Goal: Information Seeking & Learning: Learn about a topic

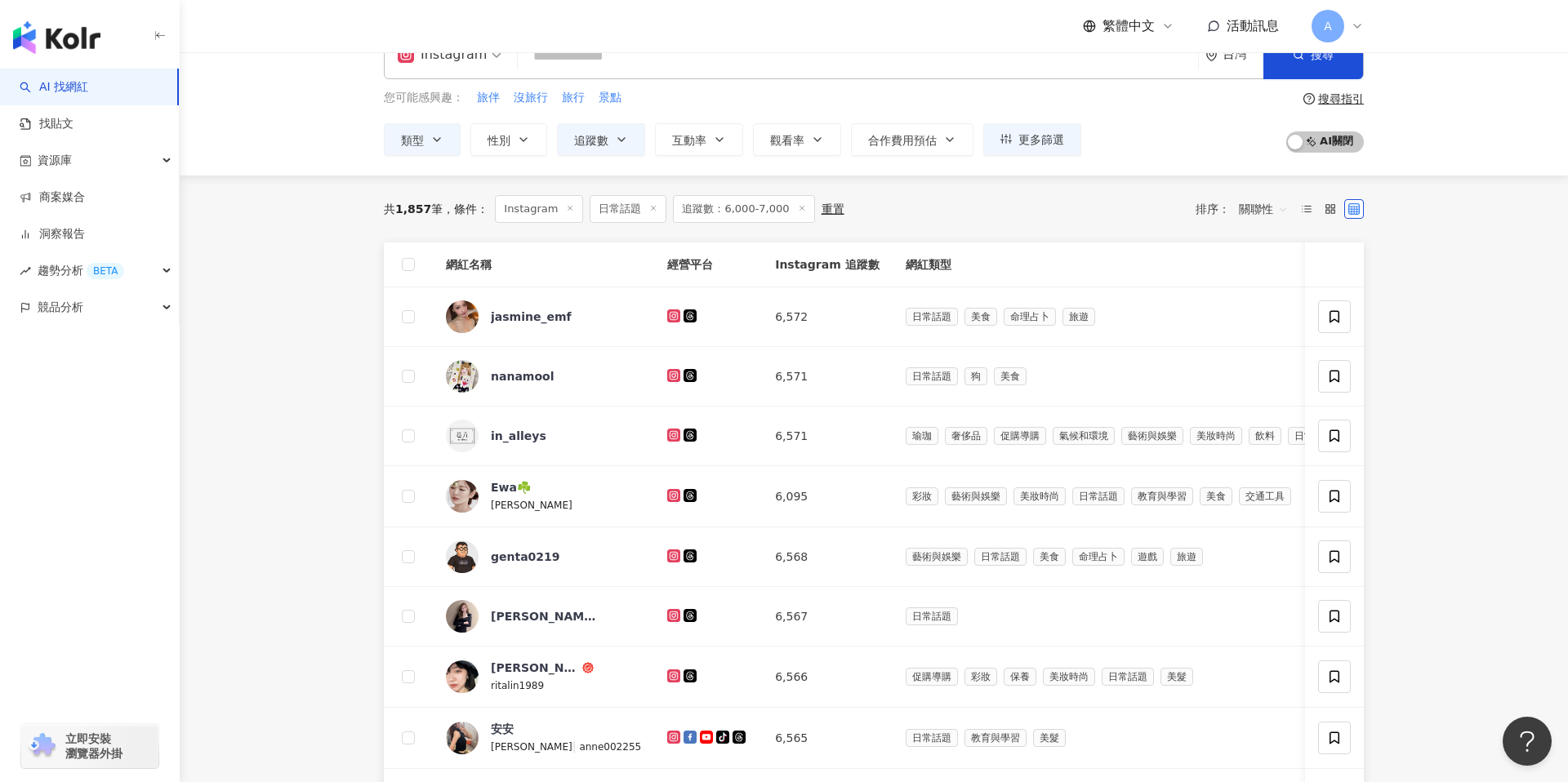
scroll to position [58, 0]
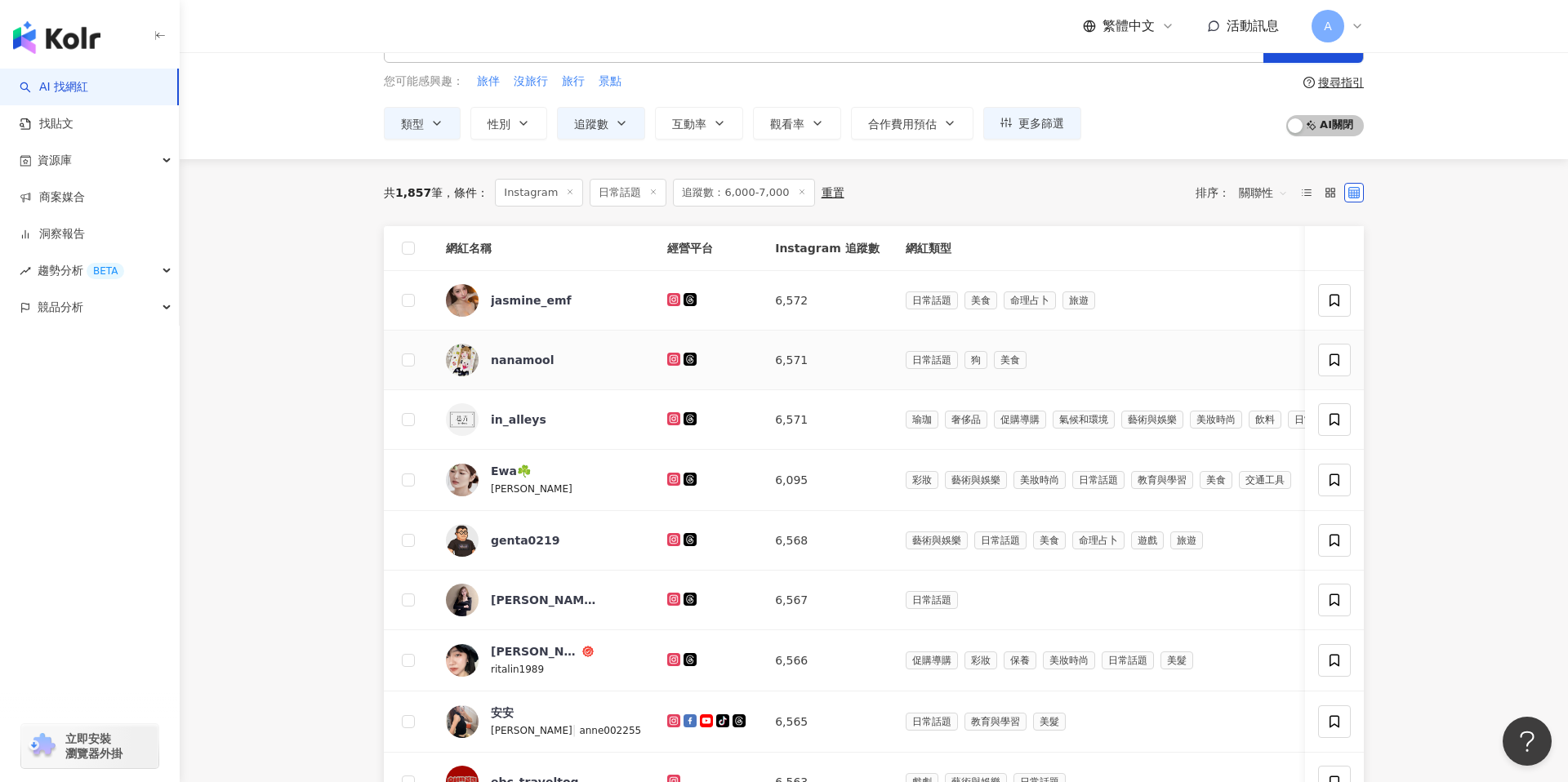
click at [669, 355] on icon at bounding box center [674, 359] width 11 height 10
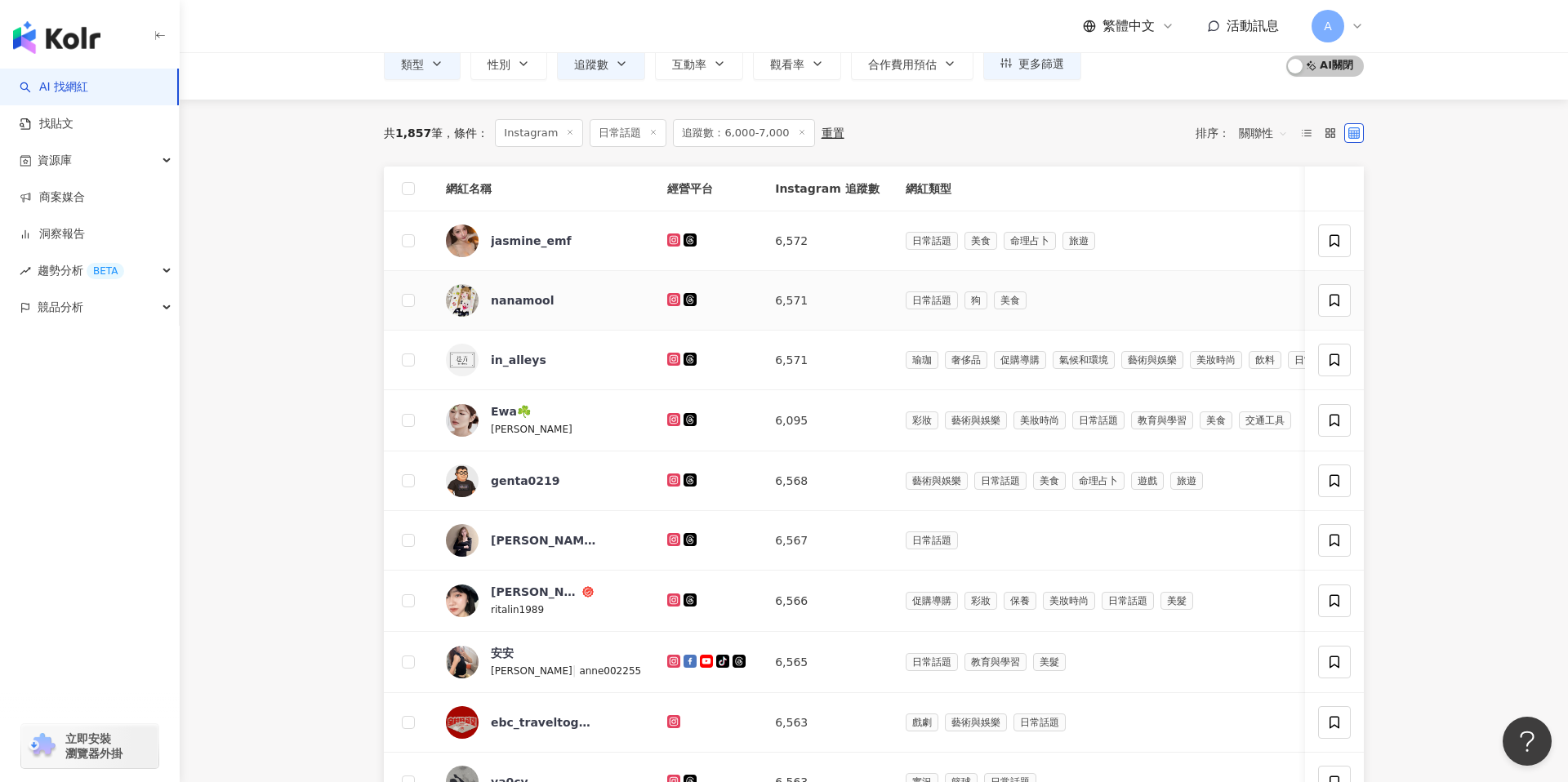
scroll to position [119, 0]
click at [670, 354] on icon at bounding box center [673, 357] width 6 height 6
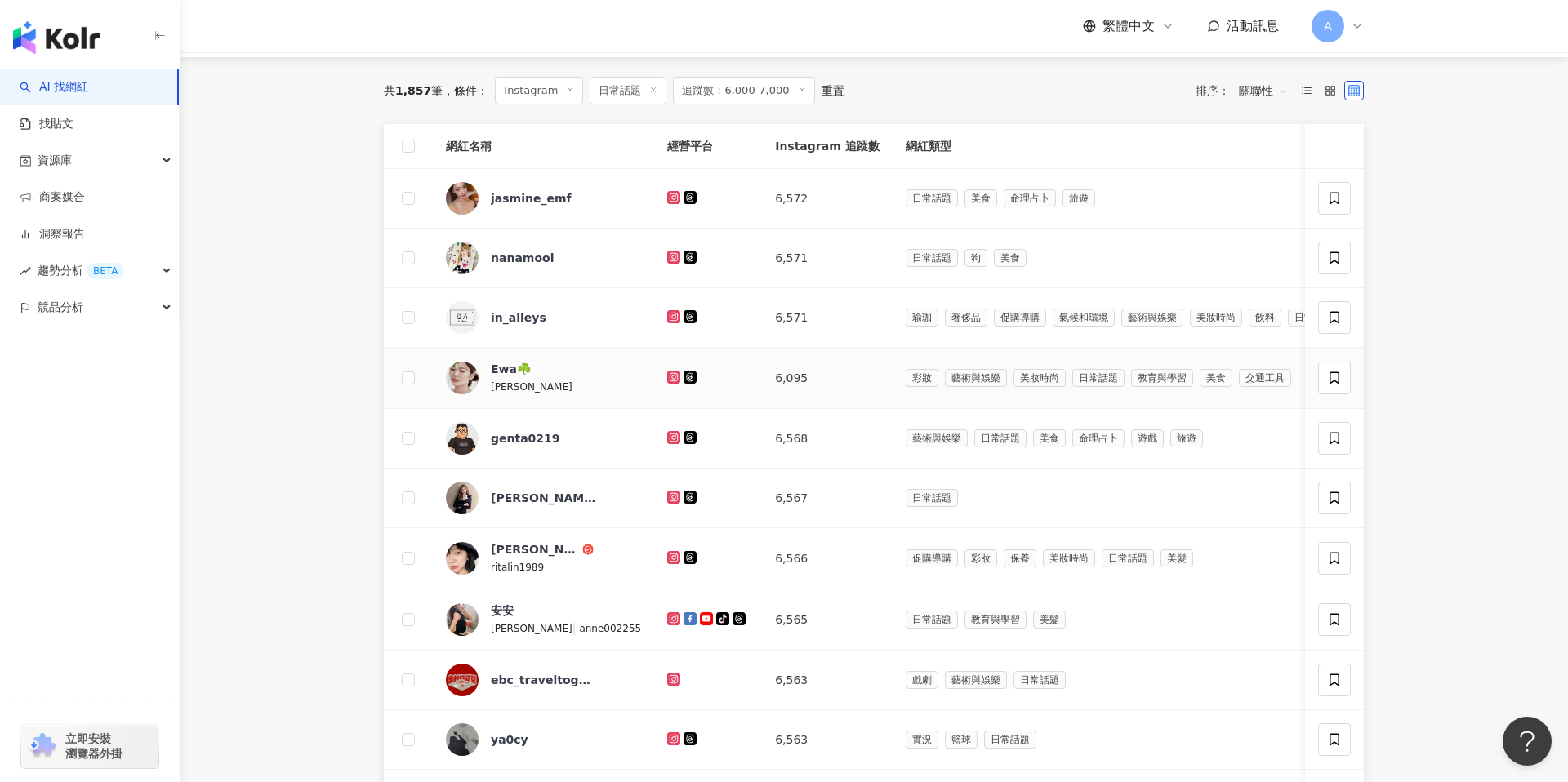
click at [669, 375] on icon at bounding box center [674, 376] width 11 height 10
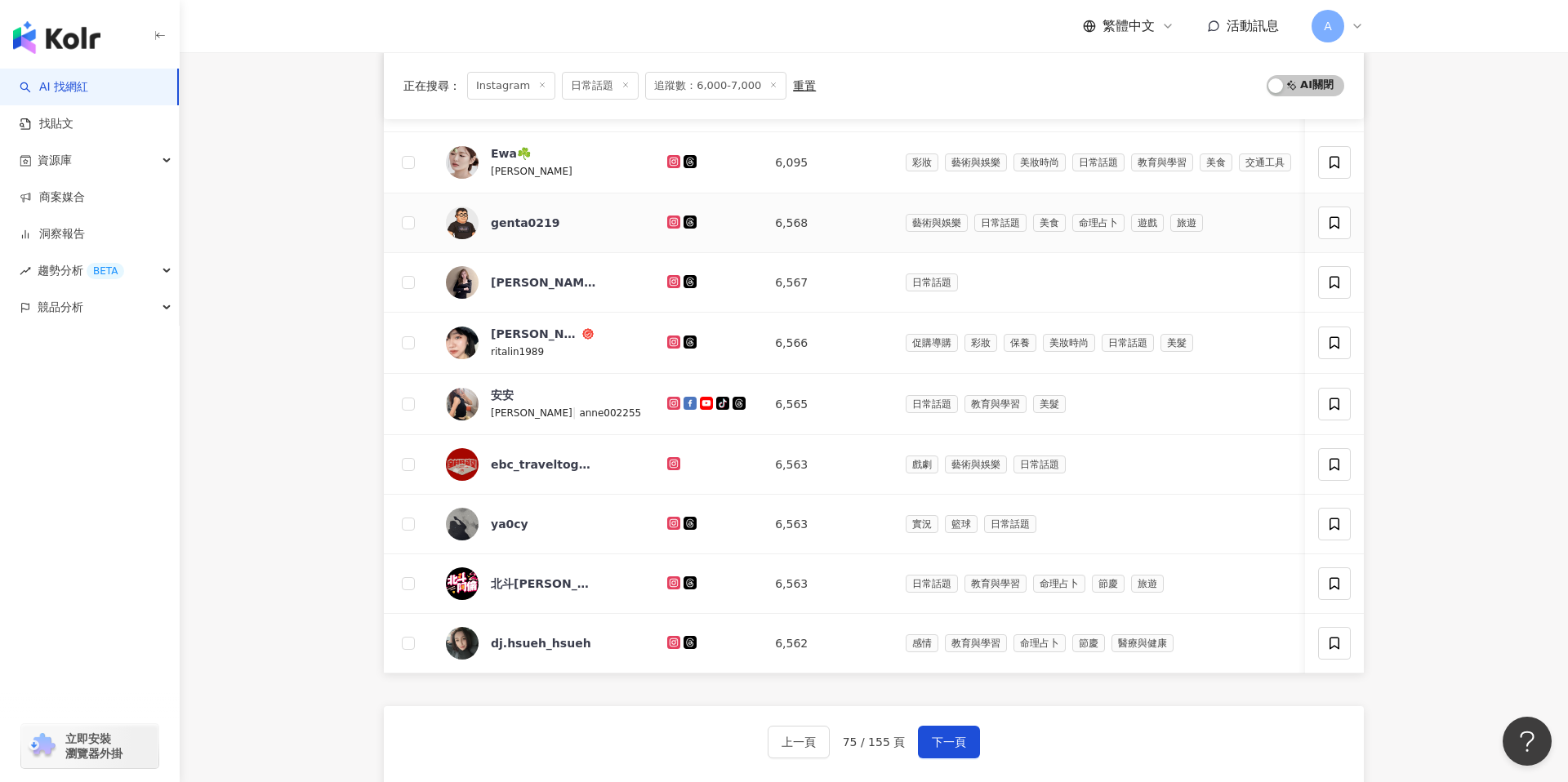
scroll to position [407, 0]
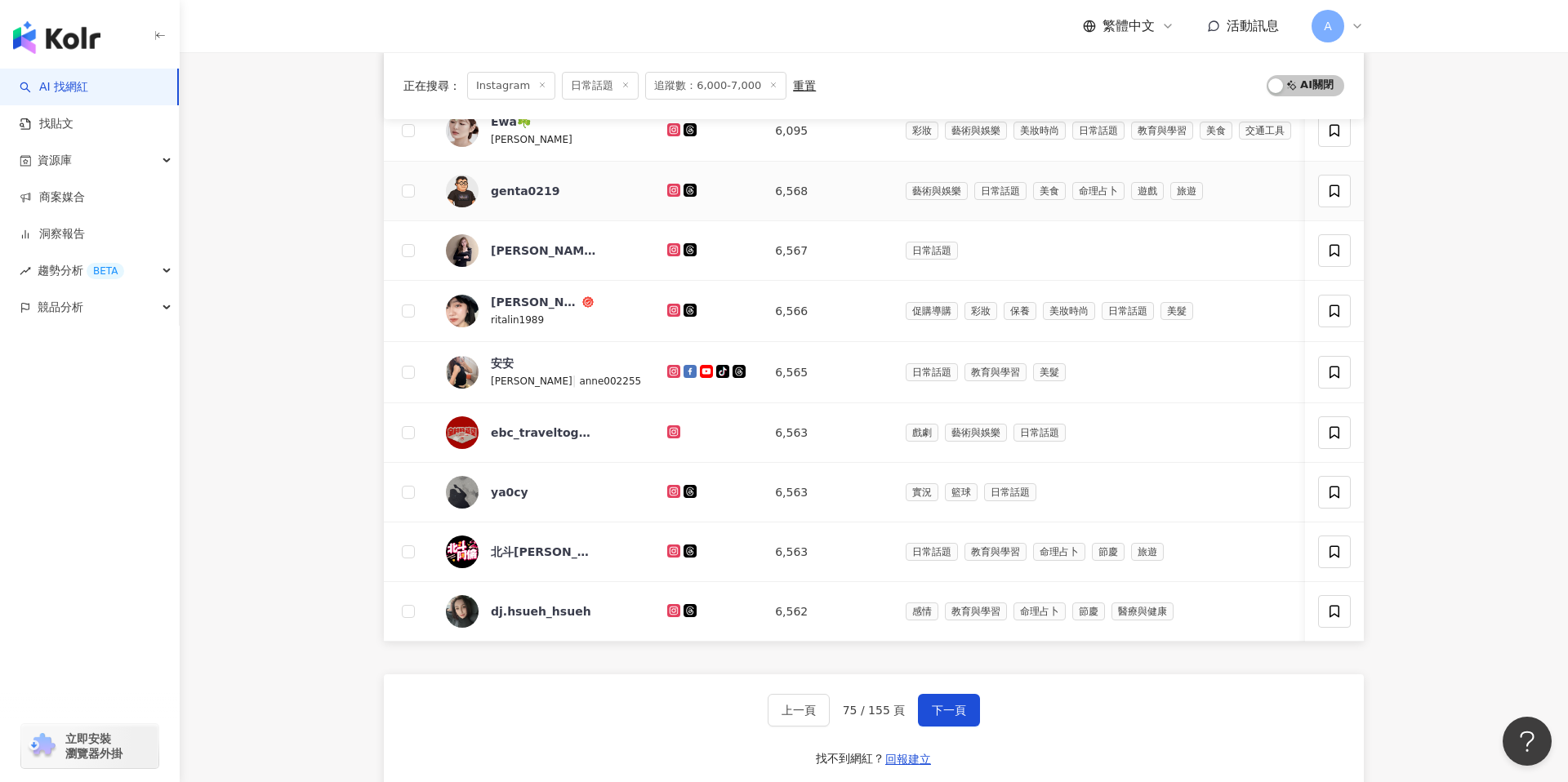
click at [667, 185] on icon at bounding box center [673, 190] width 13 height 13
click at [670, 252] on icon at bounding box center [673, 248] width 6 height 6
click at [670, 311] on icon at bounding box center [673, 309] width 6 height 6
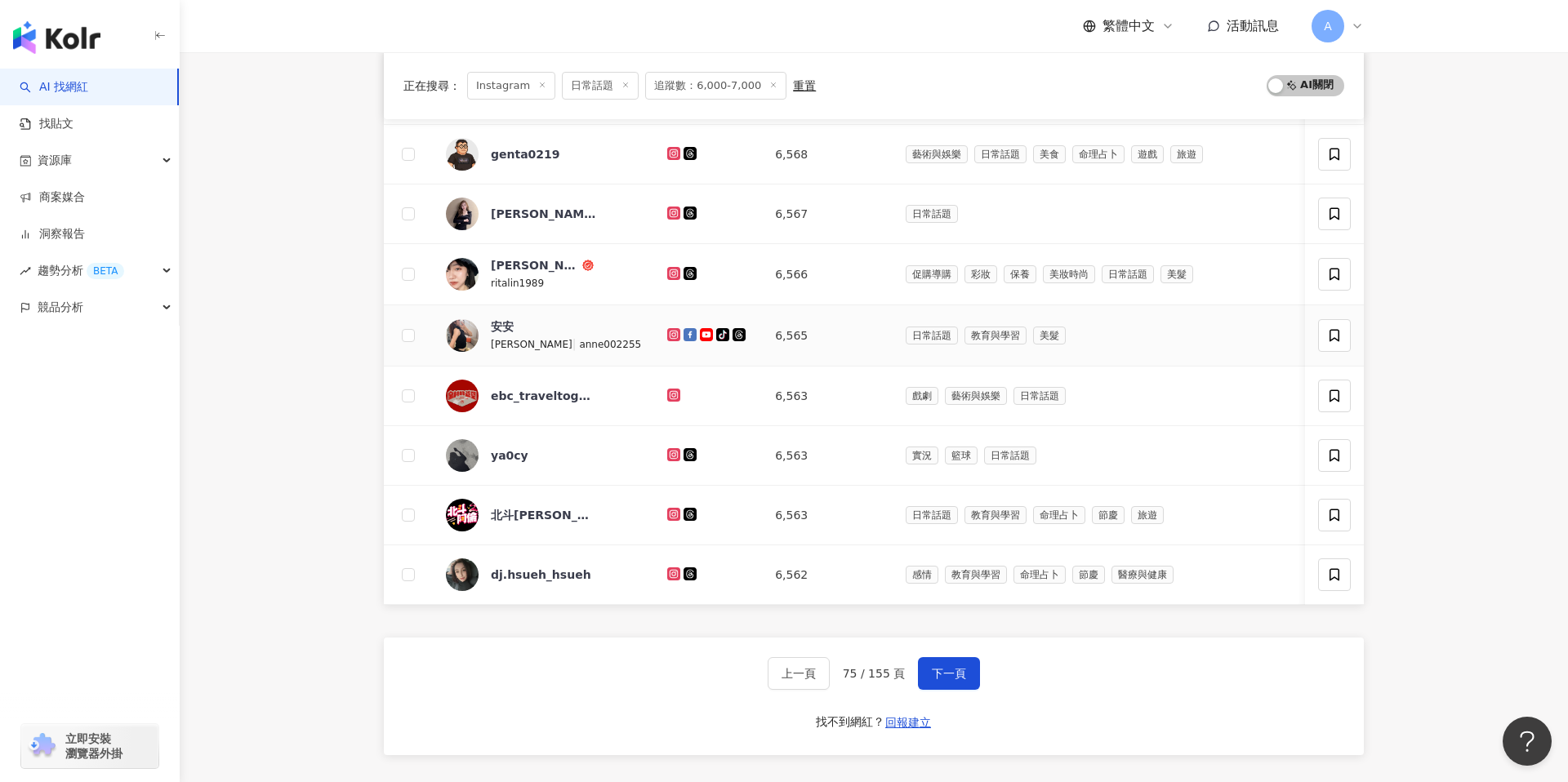
scroll to position [445, 0]
click at [667, 336] on g at bounding box center [673, 333] width 13 height 13
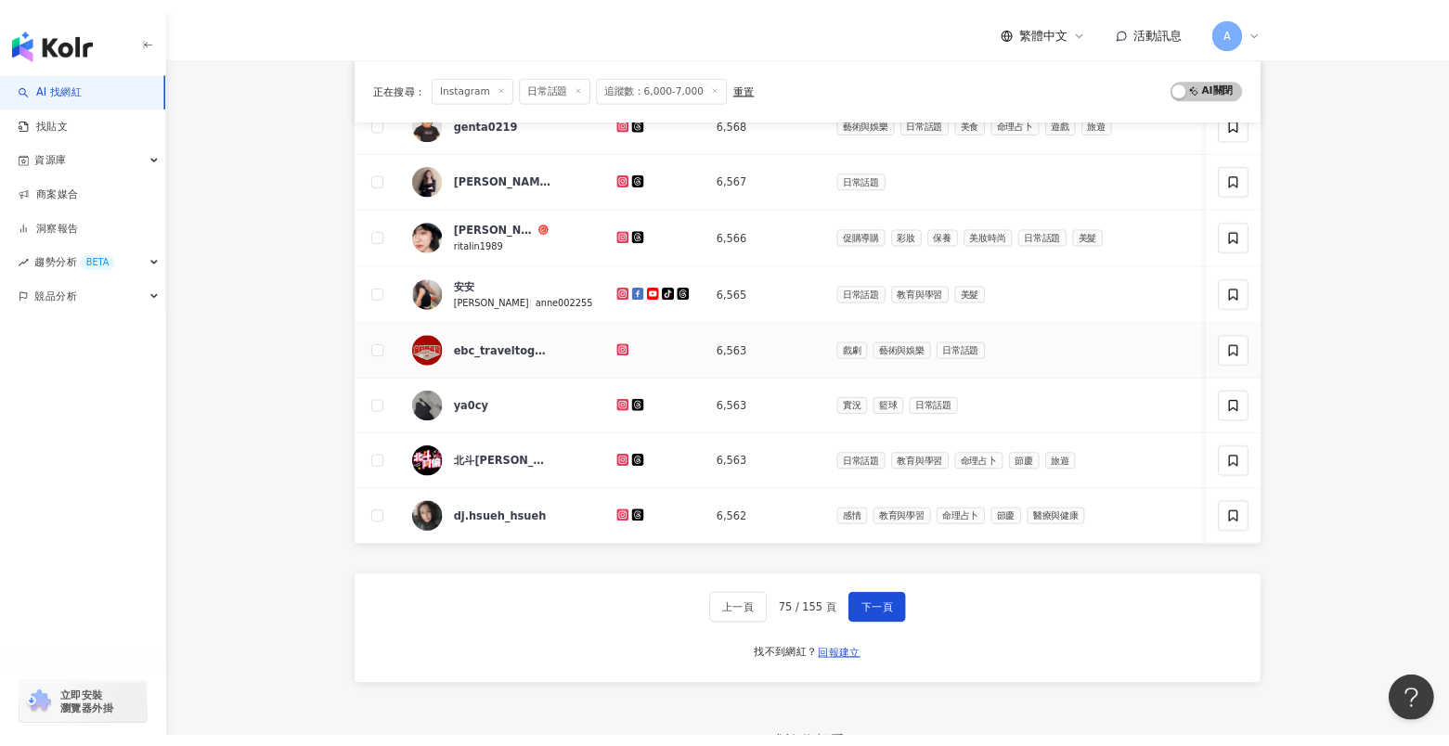
scroll to position [542, 0]
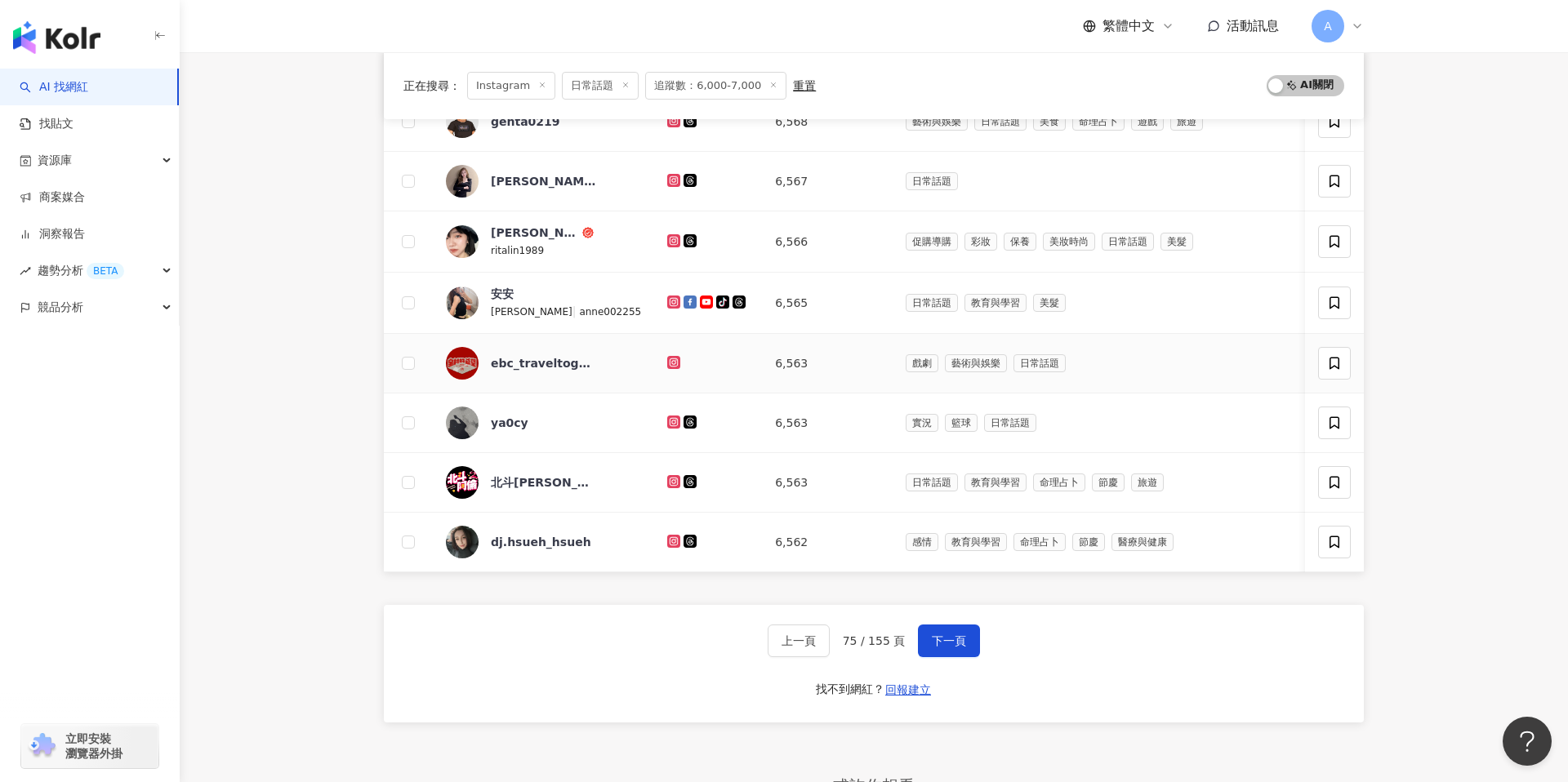
click at [669, 362] on icon at bounding box center [674, 362] width 11 height 10
click at [670, 424] on icon at bounding box center [673, 420] width 6 height 6
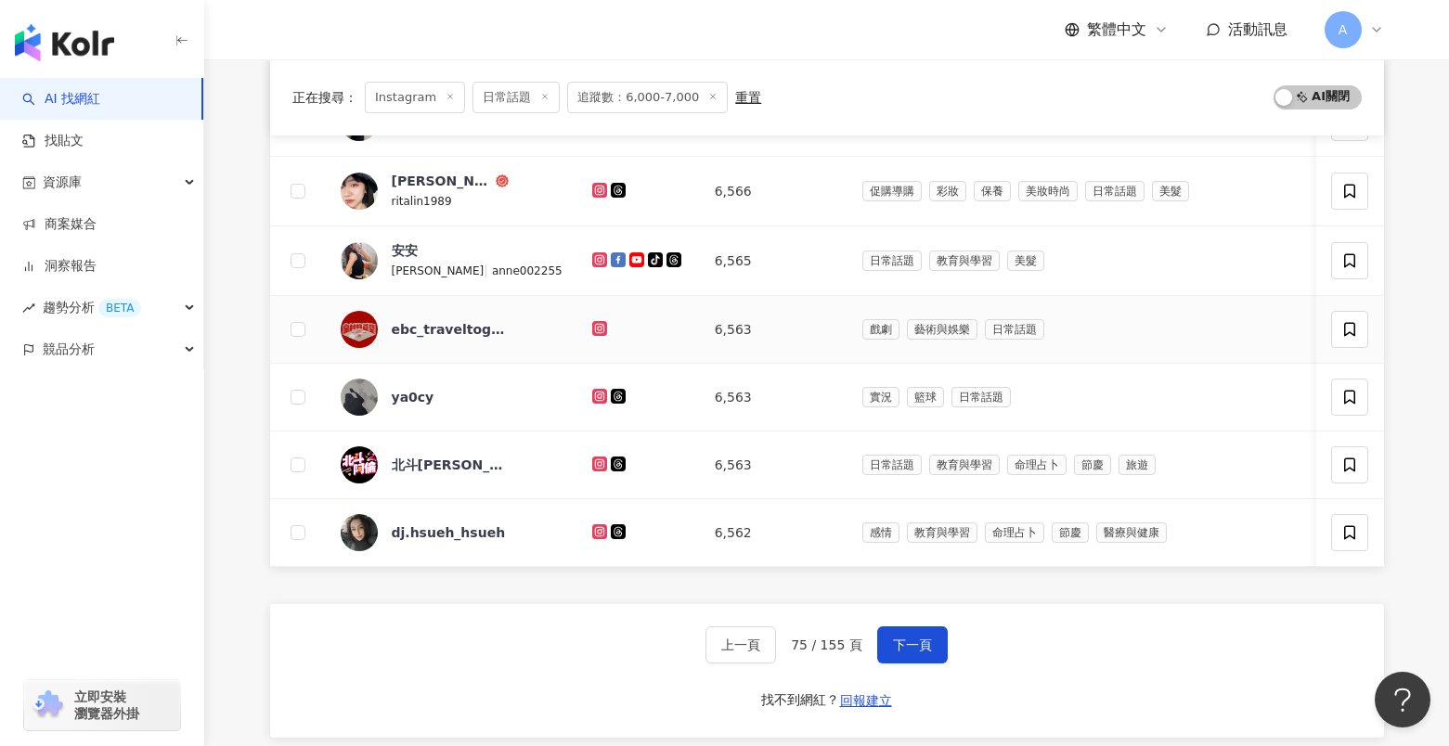
scroll to position [636, 0]
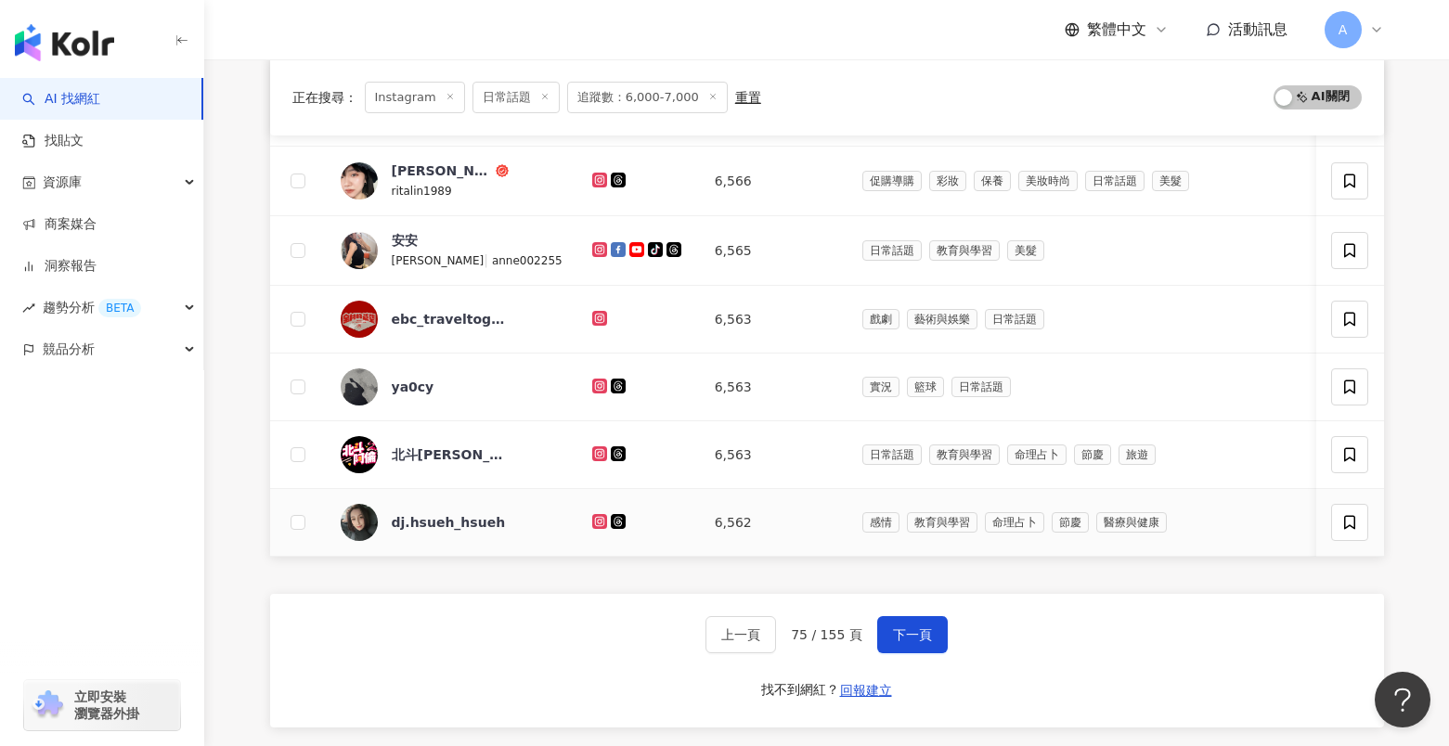
click at [592, 527] on icon at bounding box center [599, 521] width 15 height 15
click at [901, 645] on button "下一頁" at bounding box center [912, 634] width 71 height 37
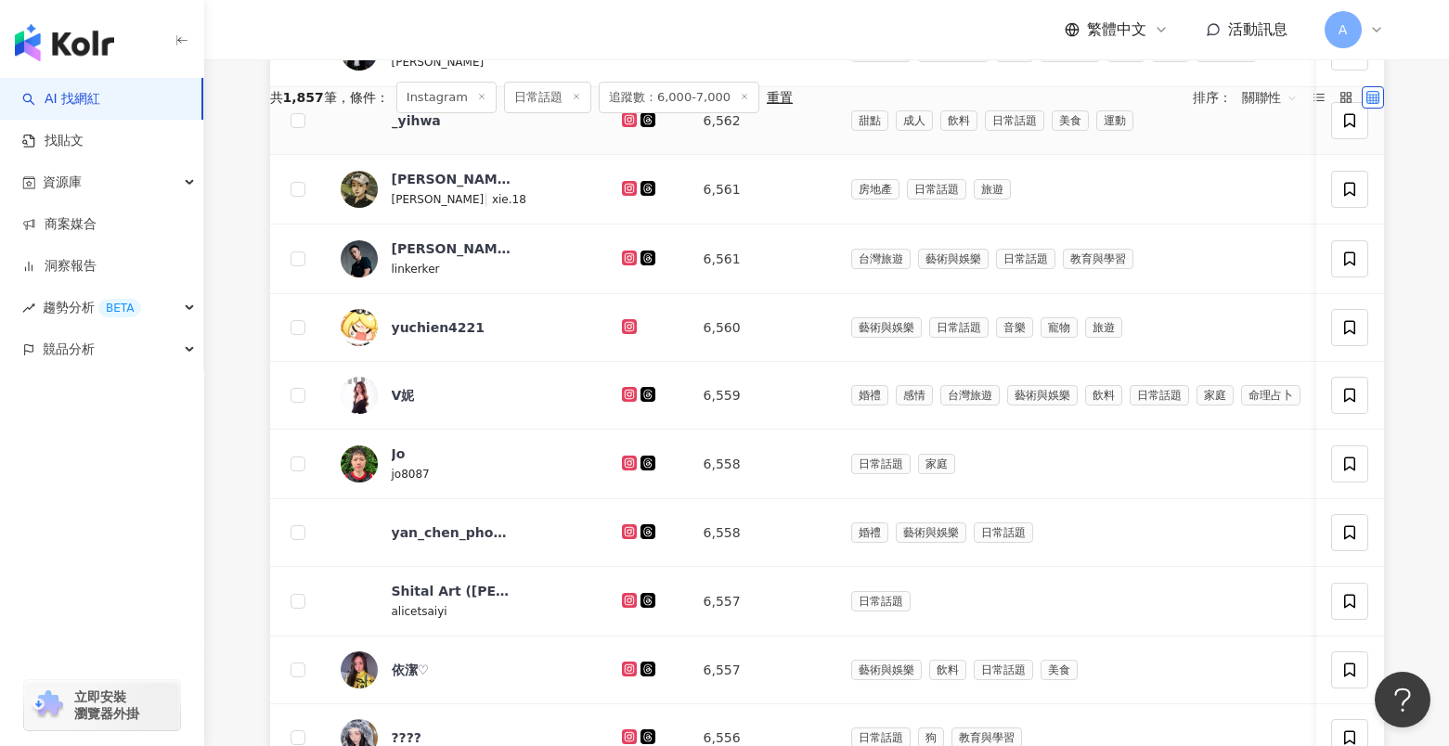
scroll to position [0, 0]
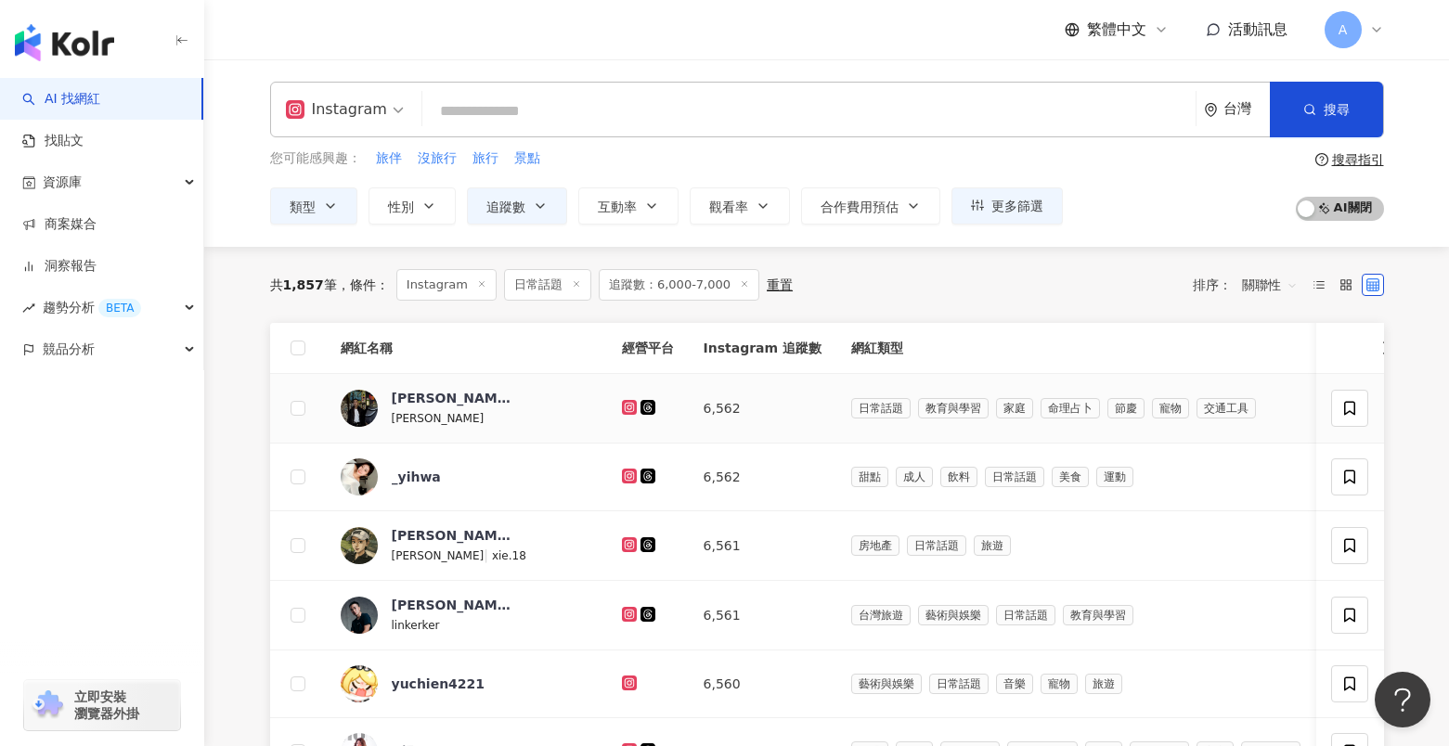
click at [625, 404] on icon at bounding box center [628, 406] width 7 height 7
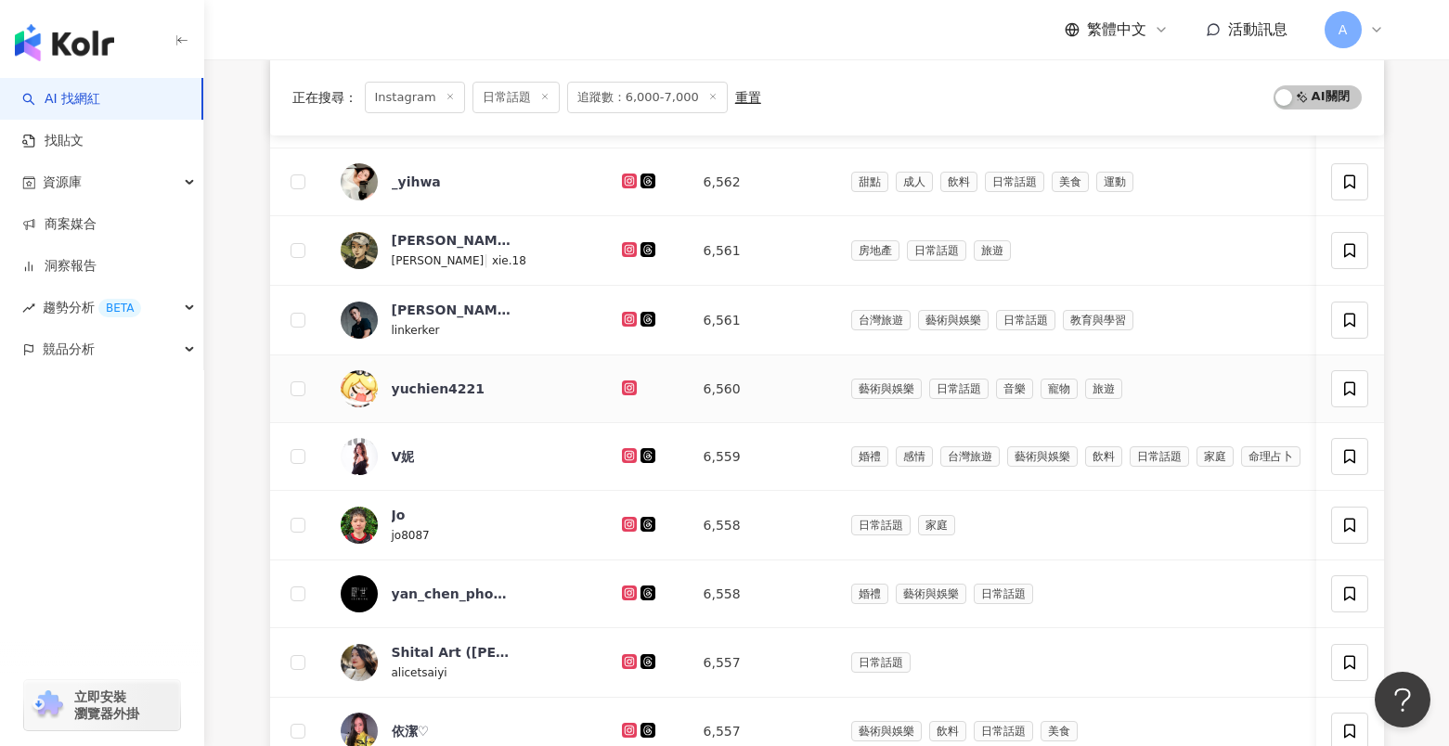
scroll to position [294, 0]
click at [624, 185] on icon at bounding box center [630, 181] width 12 height 11
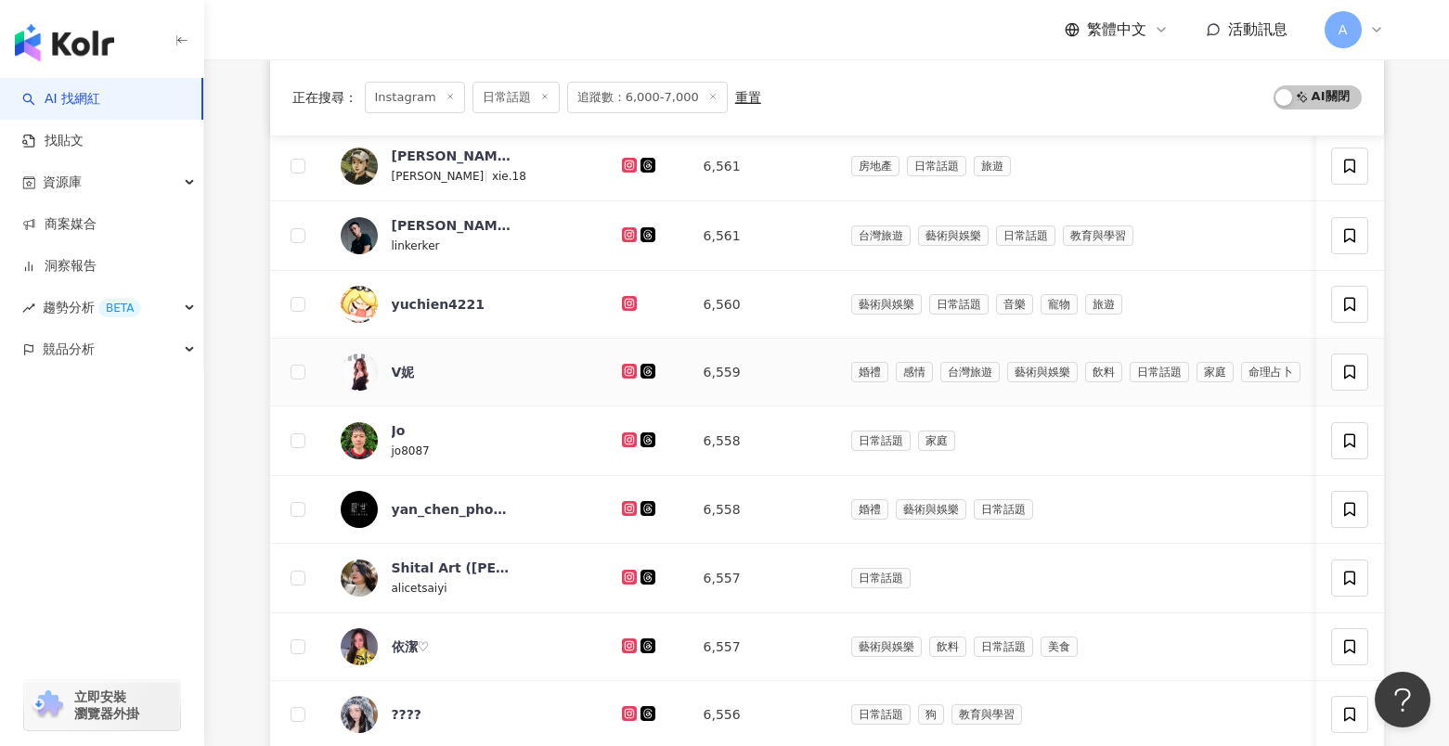
scroll to position [379, 0]
click at [622, 160] on icon at bounding box center [629, 166] width 15 height 15
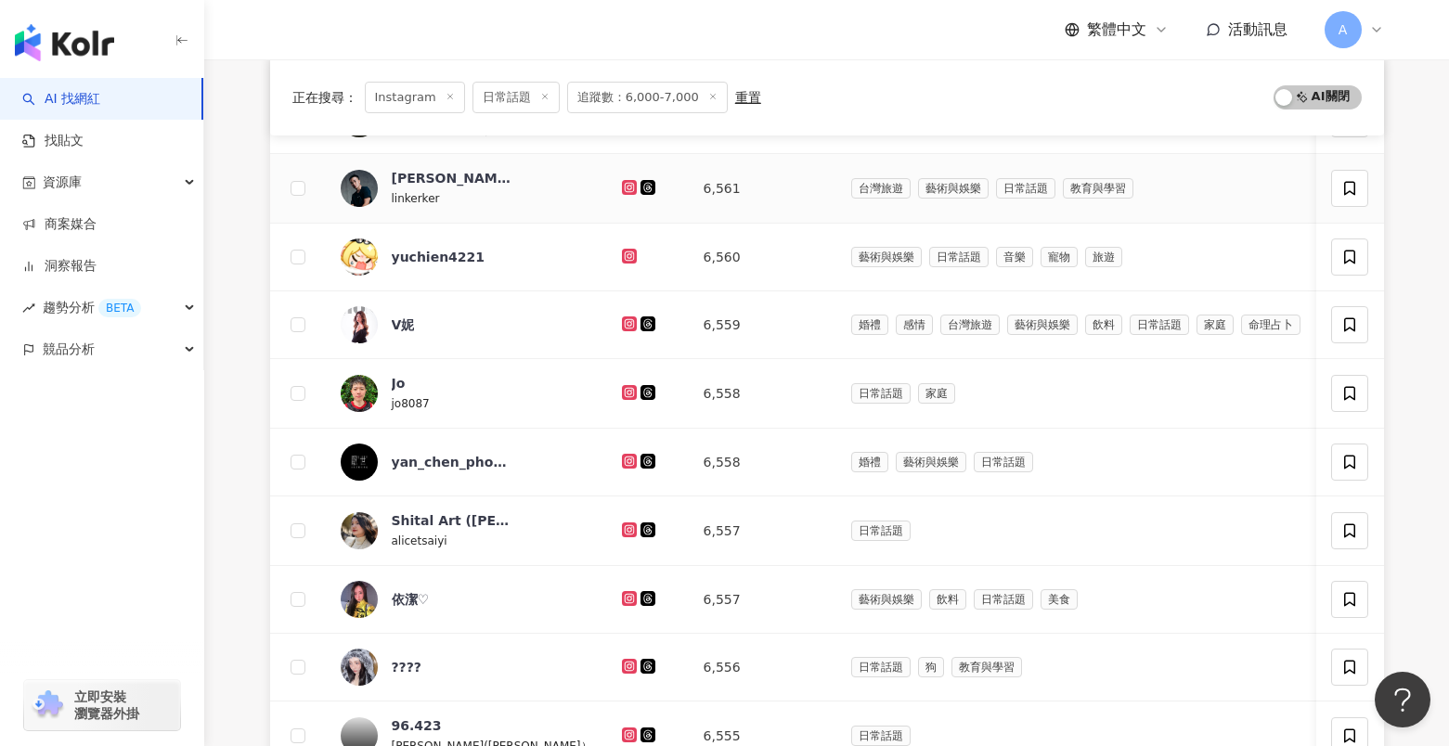
click at [622, 191] on icon at bounding box center [629, 187] width 15 height 15
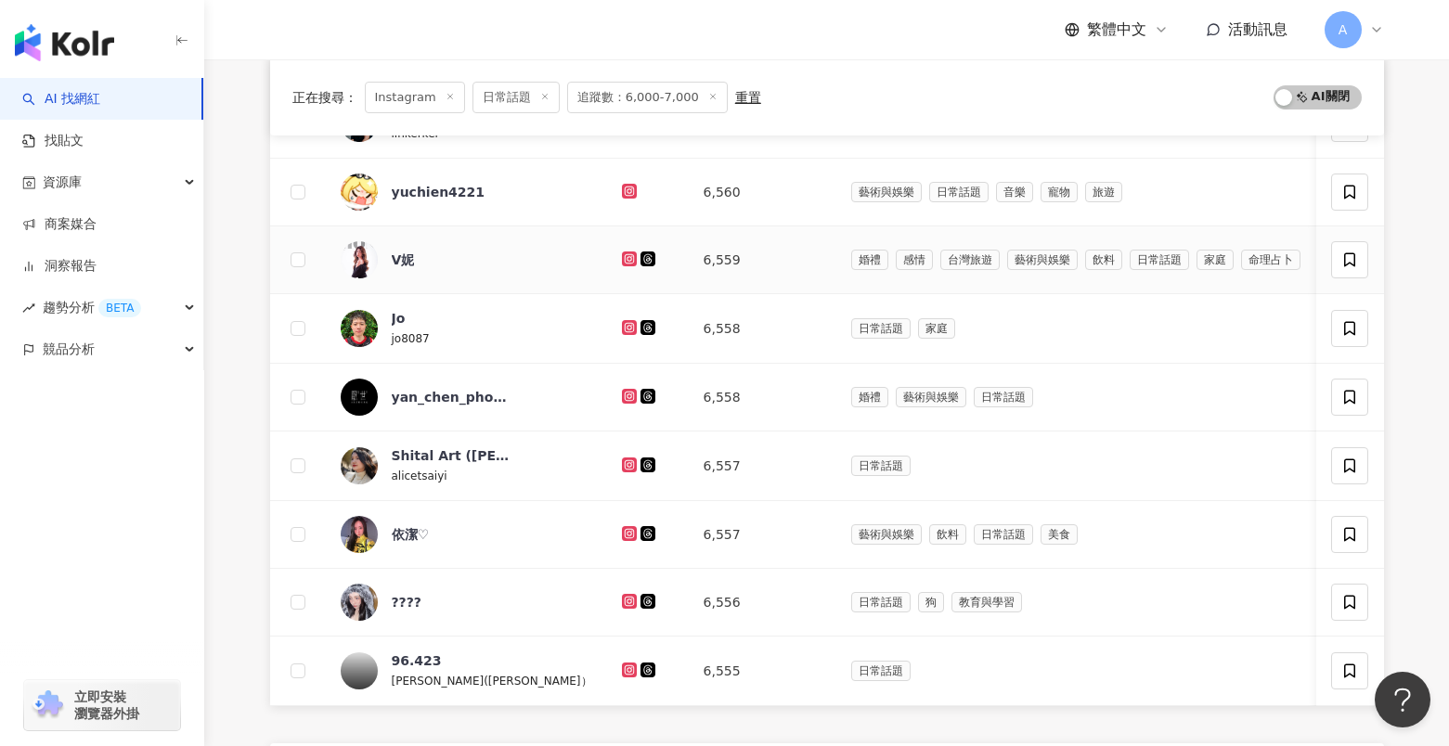
scroll to position [493, 0]
click at [607, 202] on td at bounding box center [648, 192] width 82 height 68
click at [622, 199] on div at bounding box center [648, 191] width 52 height 20
click at [624, 193] on icon at bounding box center [630, 190] width 12 height 11
click at [624, 255] on icon at bounding box center [630, 257] width 12 height 11
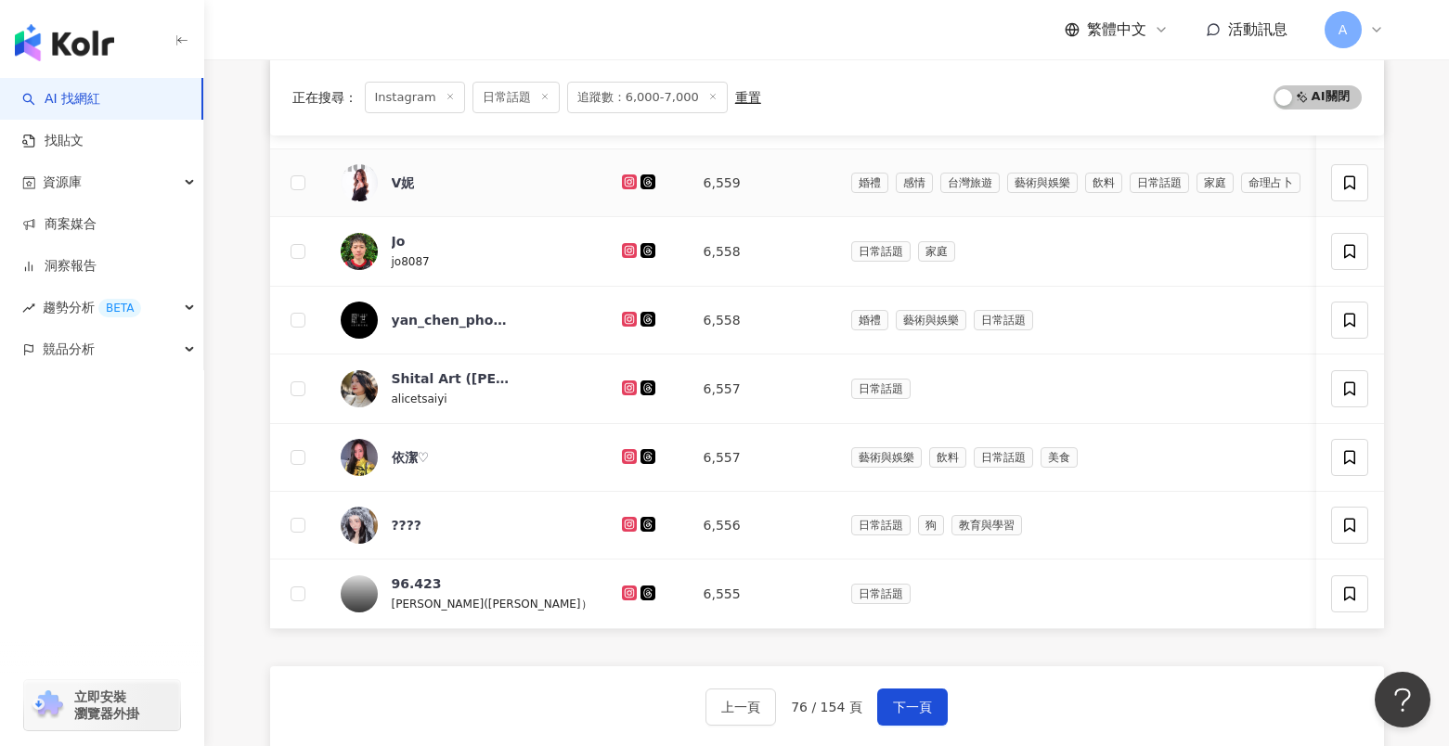
scroll to position [570, 0]
click at [625, 247] on icon at bounding box center [628, 248] width 7 height 7
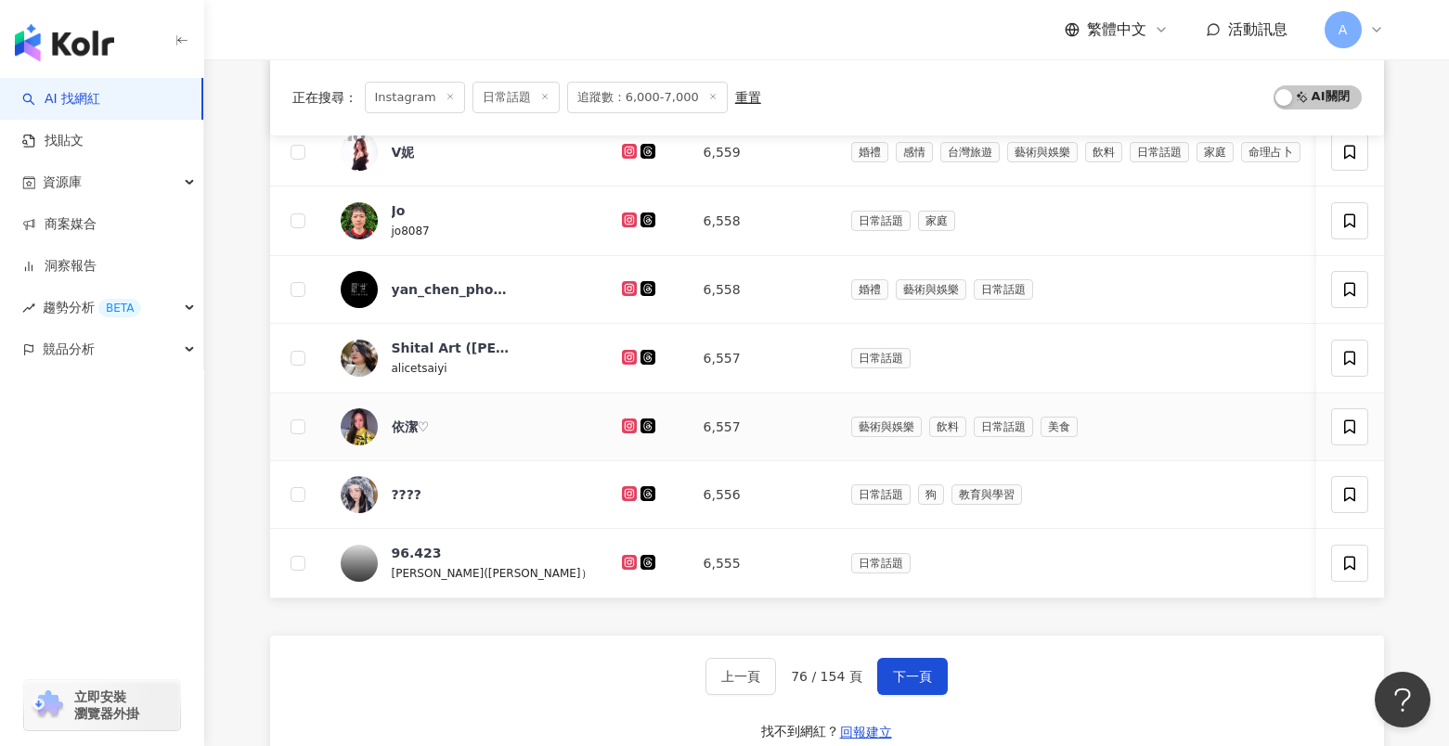
scroll to position [626, 0]
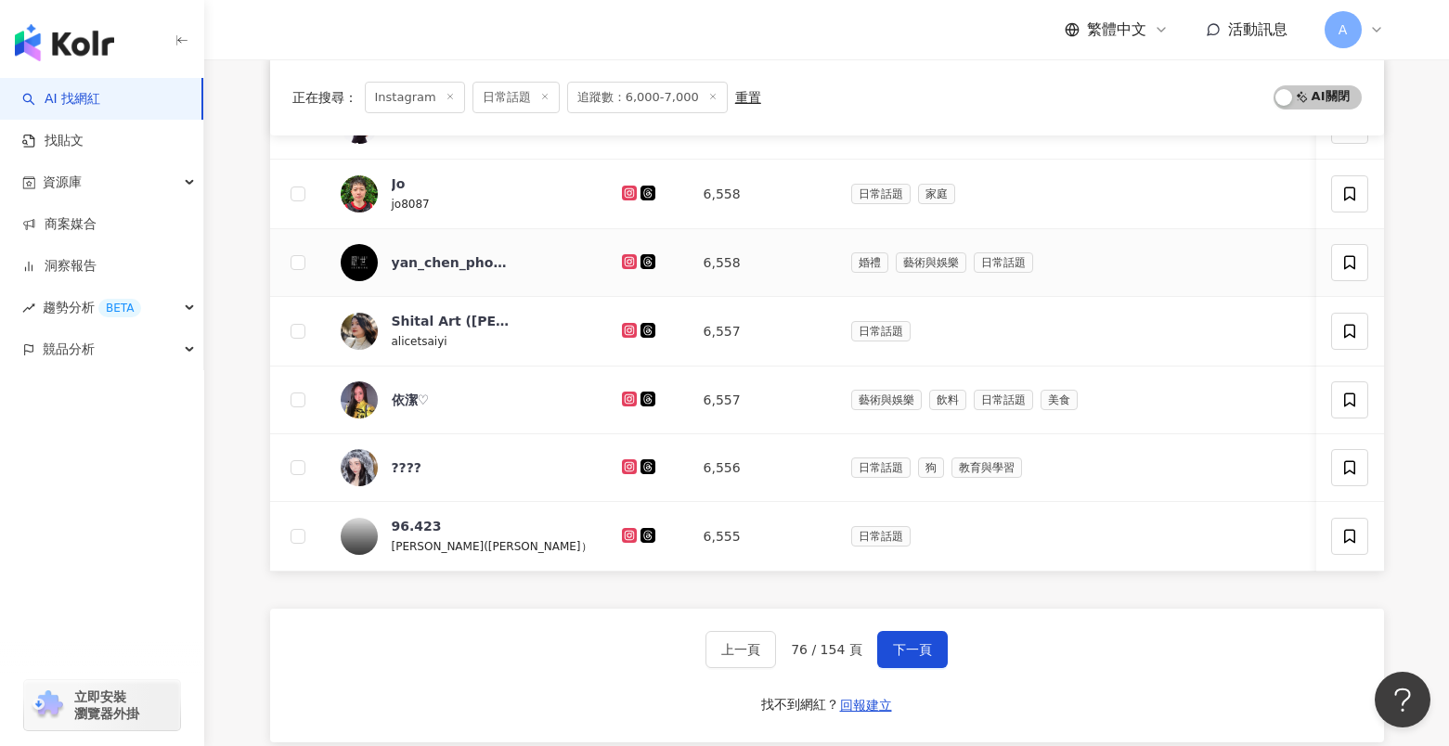
click at [622, 265] on icon at bounding box center [629, 261] width 15 height 15
click at [622, 329] on icon at bounding box center [629, 330] width 15 height 15
click at [622, 405] on icon at bounding box center [629, 399] width 15 height 15
click at [625, 465] on icon at bounding box center [628, 465] width 7 height 7
click at [624, 532] on icon at bounding box center [630, 535] width 12 height 11
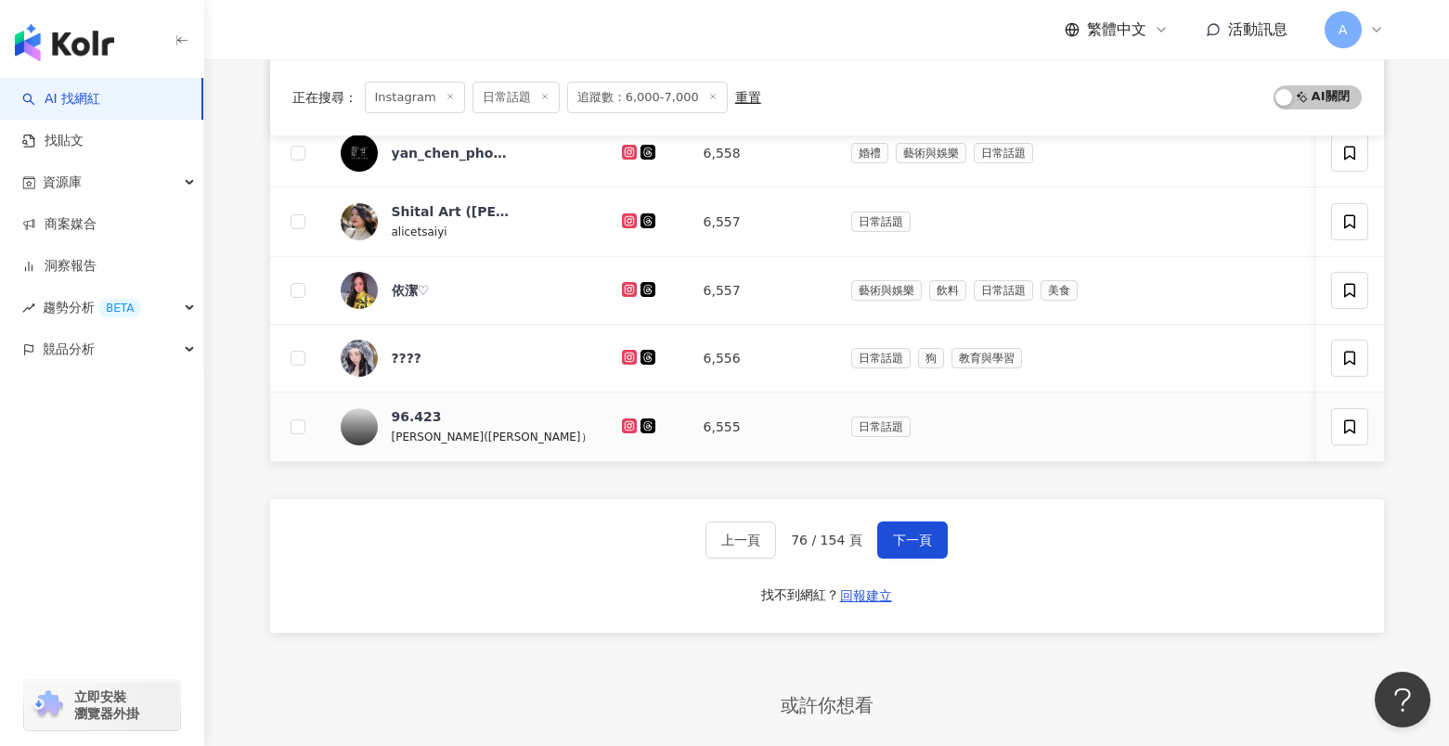
scroll to position [743, 0]
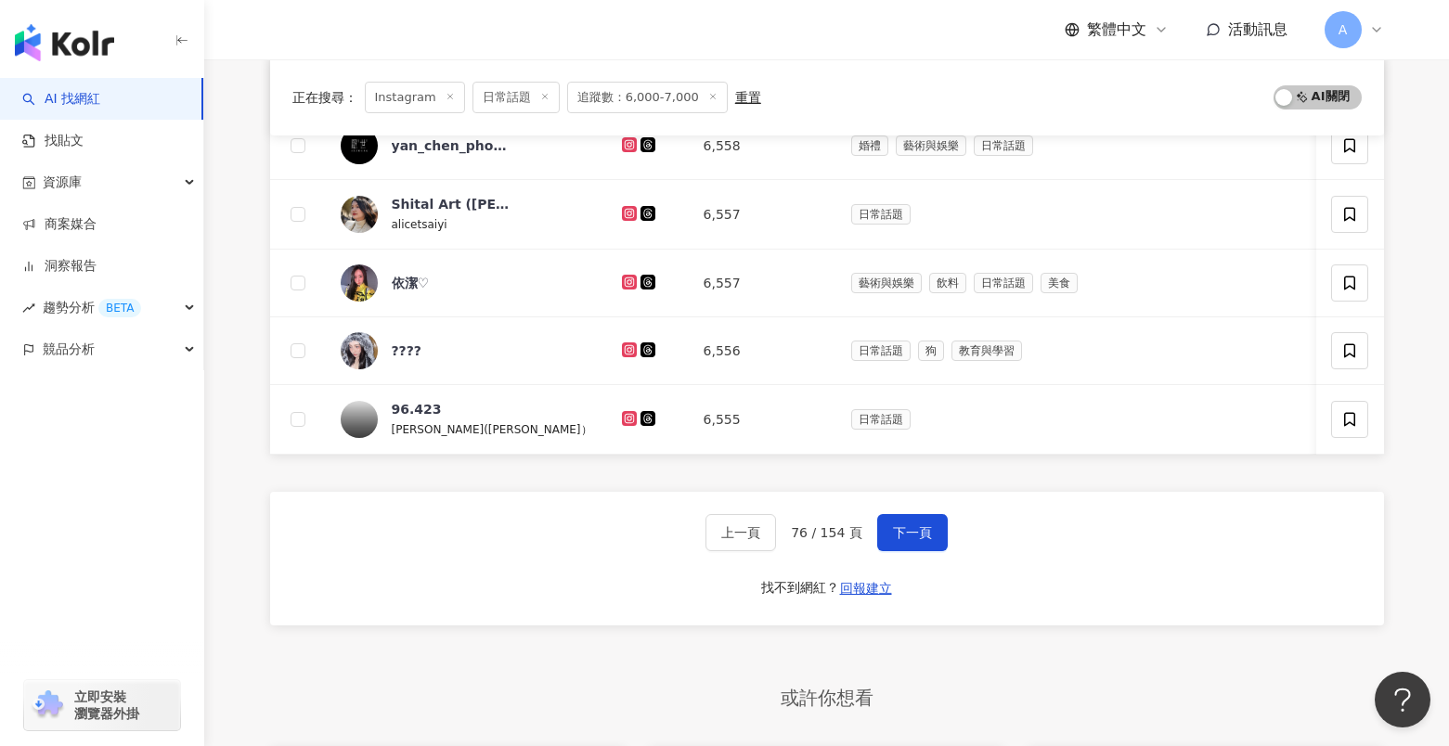
click at [895, 551] on div "上一頁 76 / 154 頁 下一頁 找不到網紅？ 回報建立" at bounding box center [827, 559] width 1114 height 134
click at [895, 550] on button "下一頁" at bounding box center [912, 532] width 71 height 37
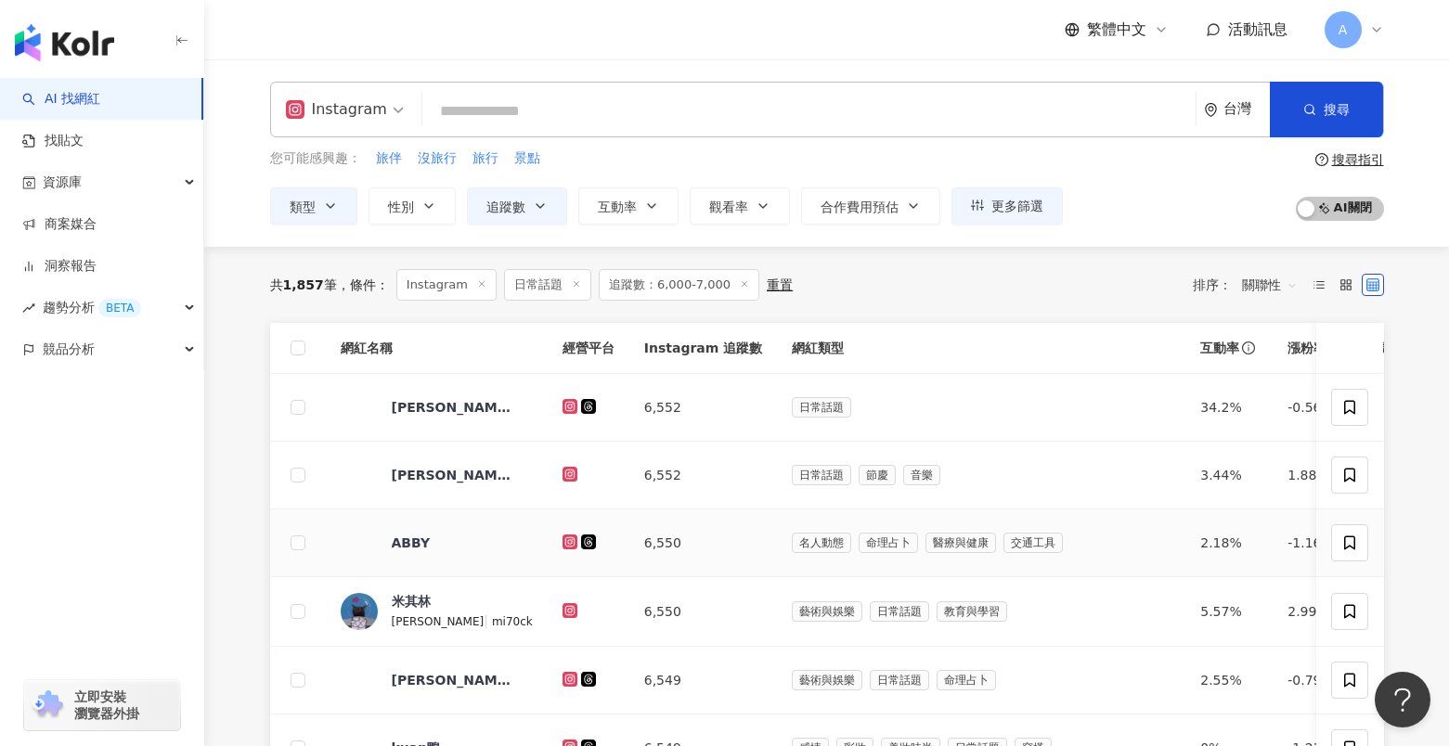
scroll to position [286, 0]
